Goal: Task Accomplishment & Management: Use online tool/utility

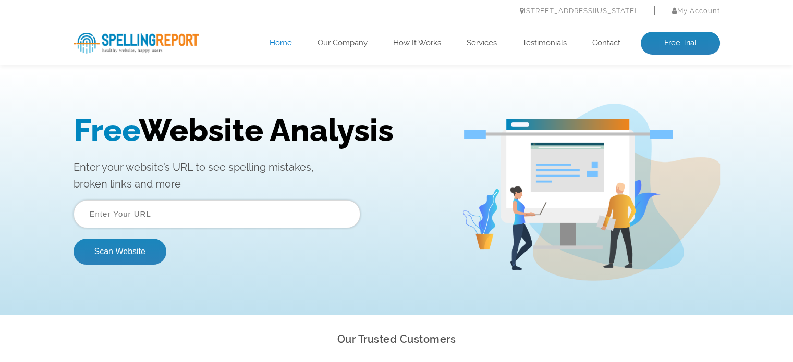
click at [146, 218] on input "text" at bounding box center [216, 214] width 287 height 28
paste input "https://internationalwebmastery.com/"
type input "https://internationalwebmastery.com/"
click at [110, 249] on button "Scan Website" at bounding box center [119, 252] width 93 height 26
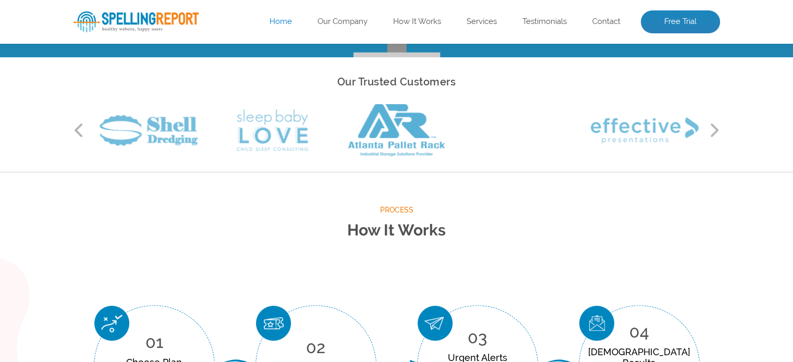
scroll to position [261, 0]
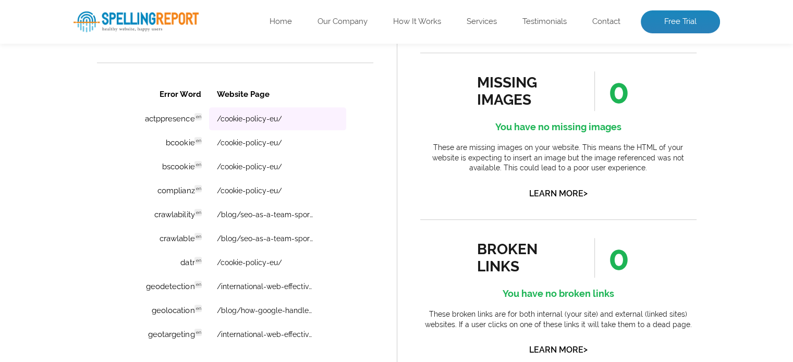
scroll to position [730, 0]
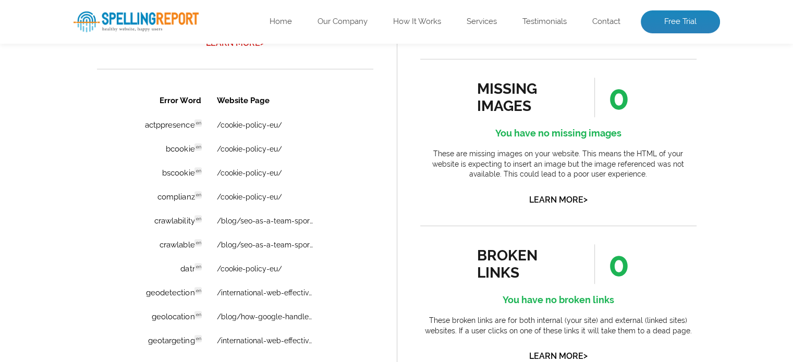
click at [239, 48] on link "Learn More >" at bounding box center [235, 43] width 58 height 10
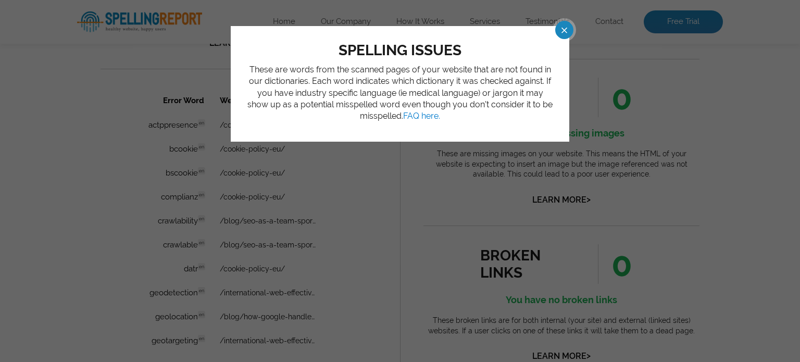
click at [563, 40] on div "spelling issues These are words from the scanned pages of your website that are…" at bounding box center [400, 84] width 339 height 116
click at [563, 35] on span at bounding box center [555, 30] width 18 height 18
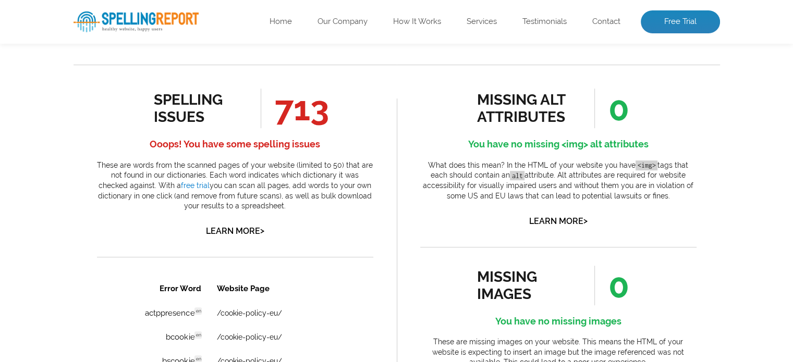
scroll to position [594, 0]
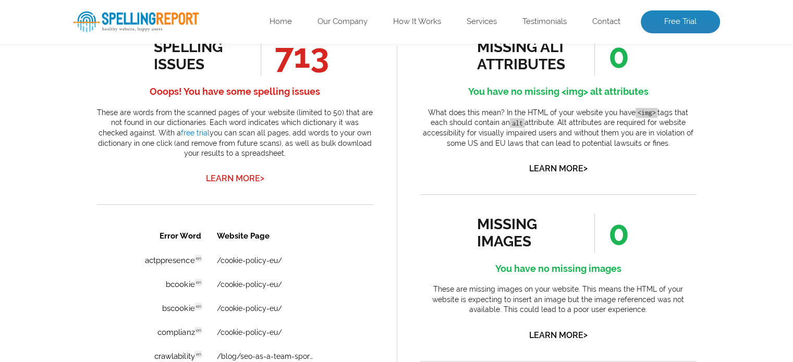
click at [229, 183] on link "Learn More >" at bounding box center [235, 179] width 58 height 10
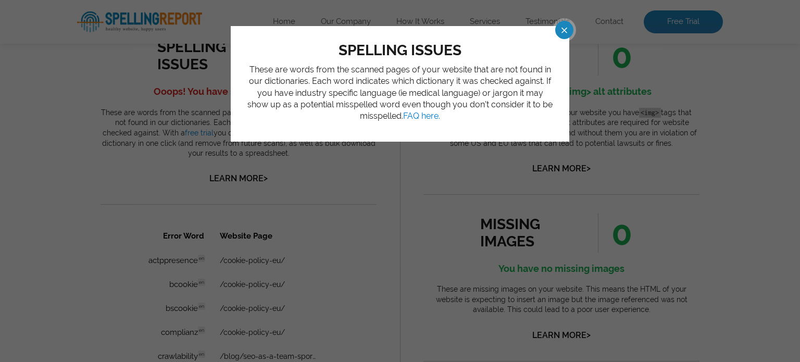
click at [557, 36] on span at bounding box center [555, 30] width 18 height 18
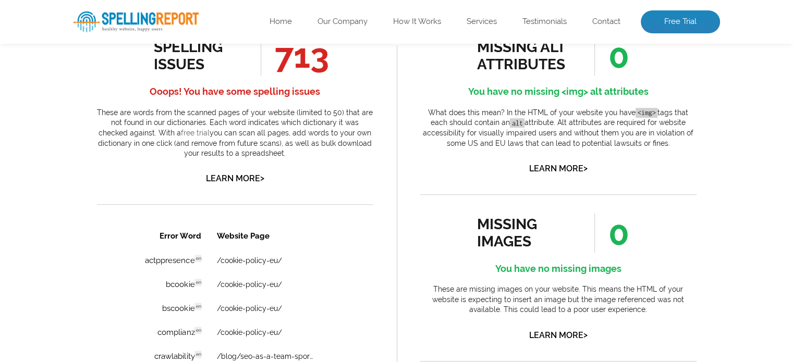
click at [181, 137] on link "free trial" at bounding box center [195, 133] width 29 height 8
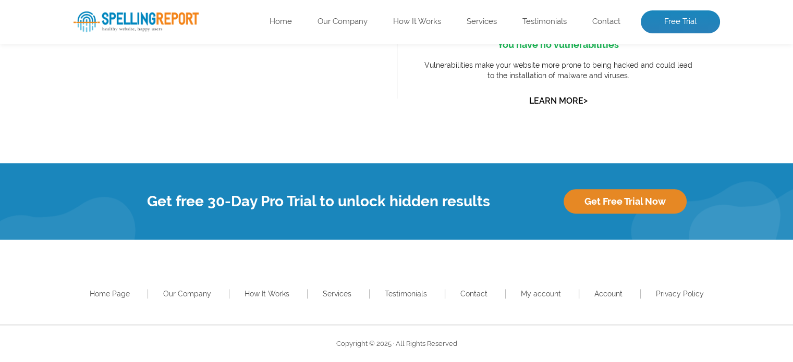
scroll to position [803, 0]
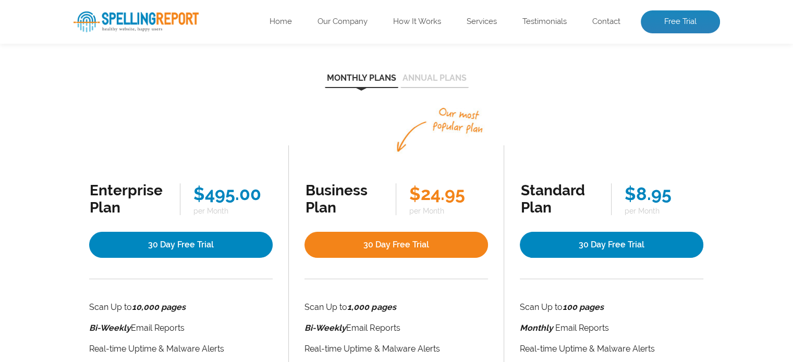
scroll to position [104, 0]
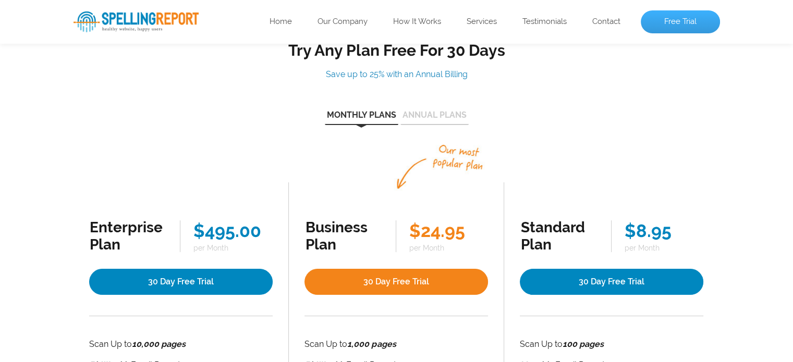
click at [668, 24] on link "Free Trial" at bounding box center [679, 21] width 79 height 23
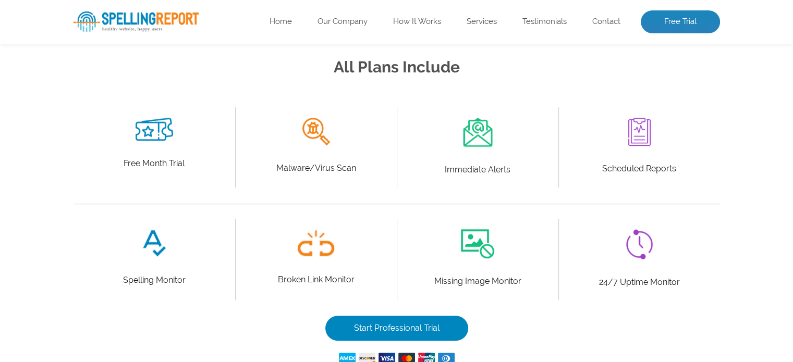
scroll to position [313, 0]
